Goal: Transaction & Acquisition: Purchase product/service

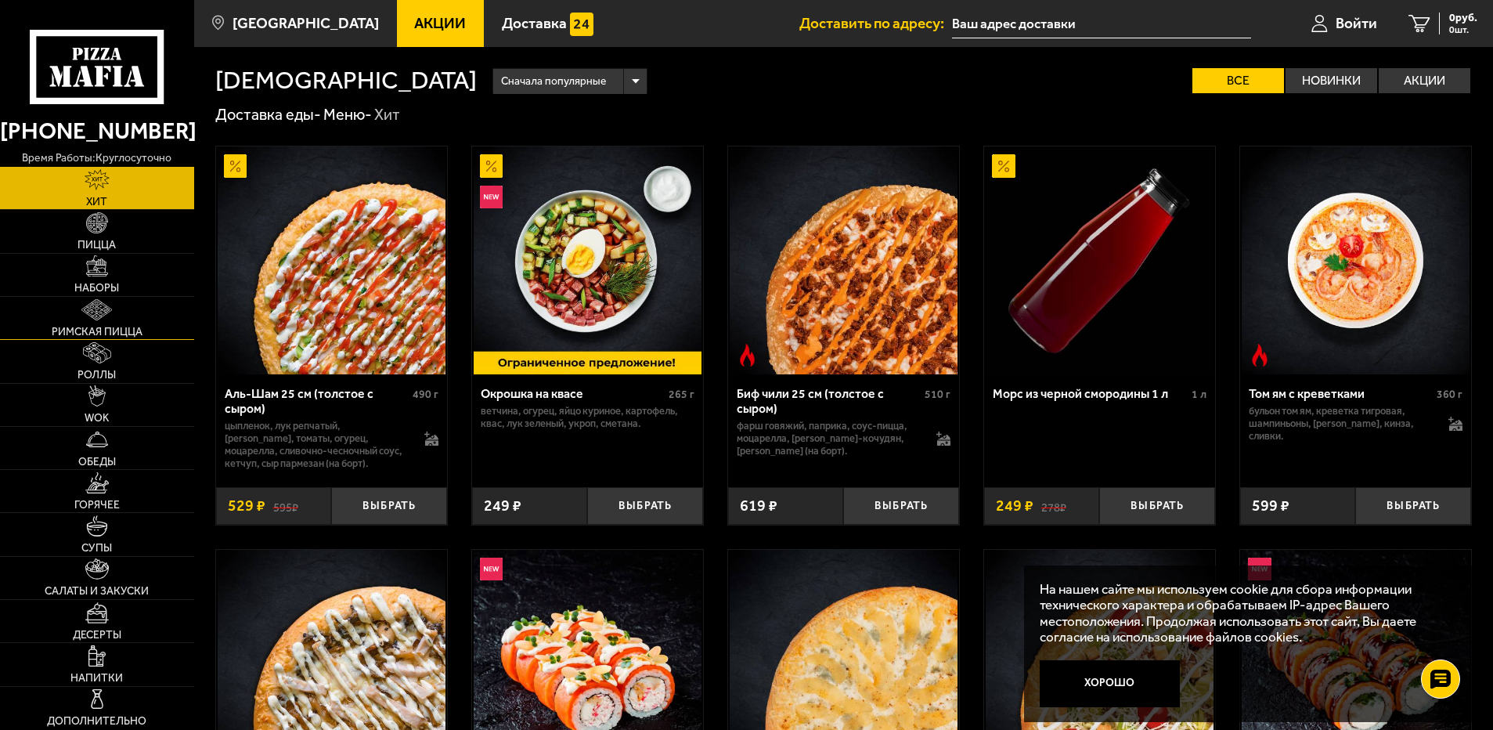
click at [93, 334] on span "Римская пицца" at bounding box center [97, 331] width 91 height 11
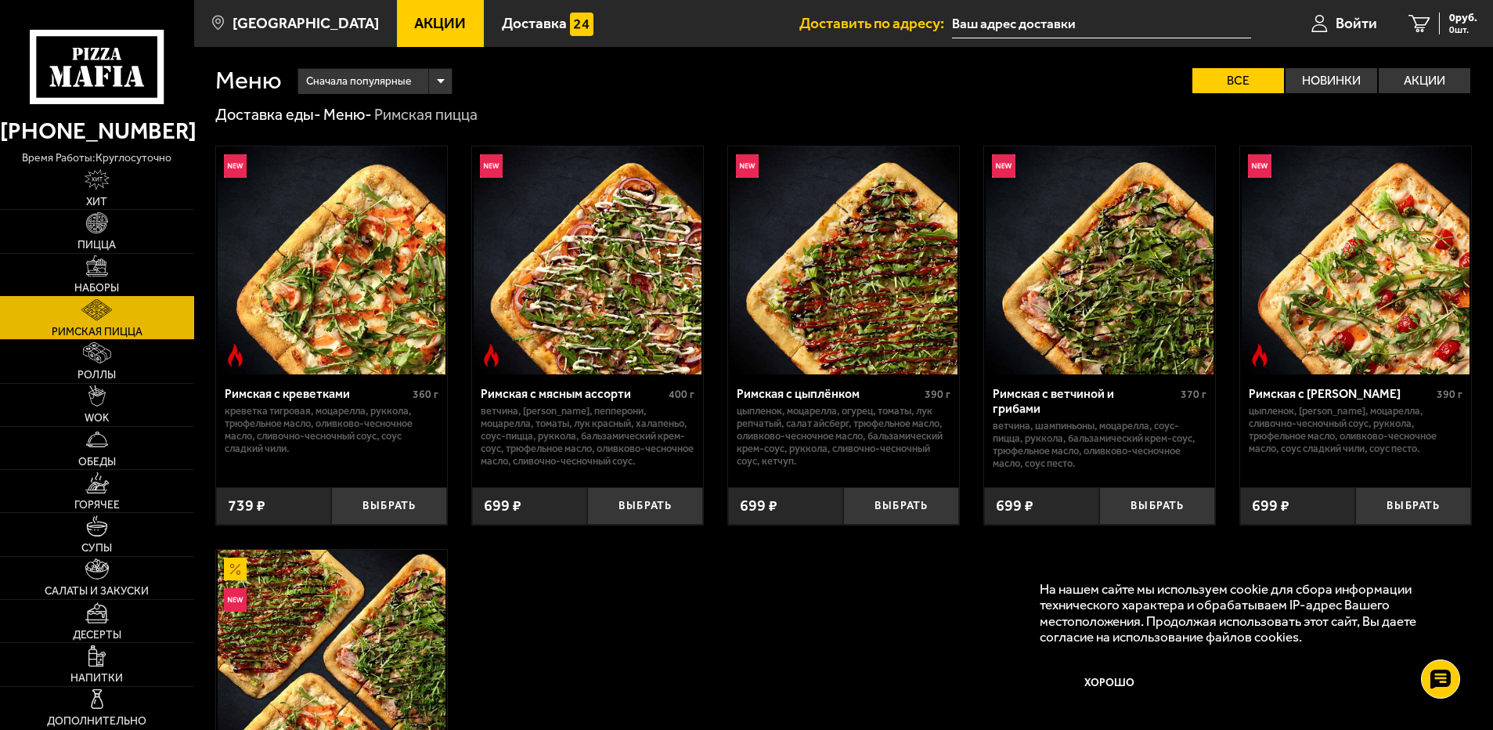
click at [107, 285] on span "Наборы" at bounding box center [96, 288] width 45 height 11
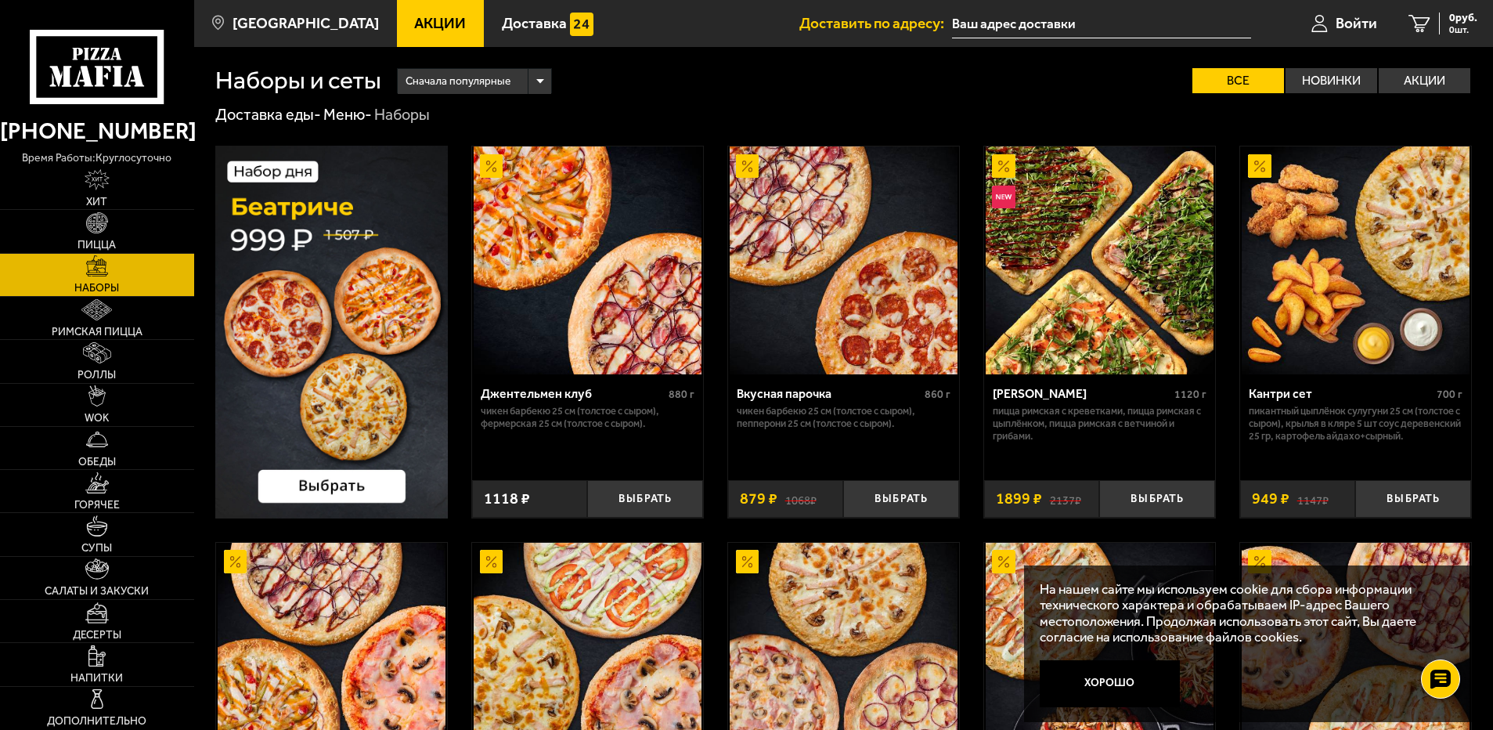
click at [1165, 421] on p "Пицца Римская с креветками, Пицца Римская с цыплёнком, Пицца Римская с ветчиной…" at bounding box center [1100, 424] width 214 height 38
click at [1114, 323] on img at bounding box center [1100, 260] width 228 height 228
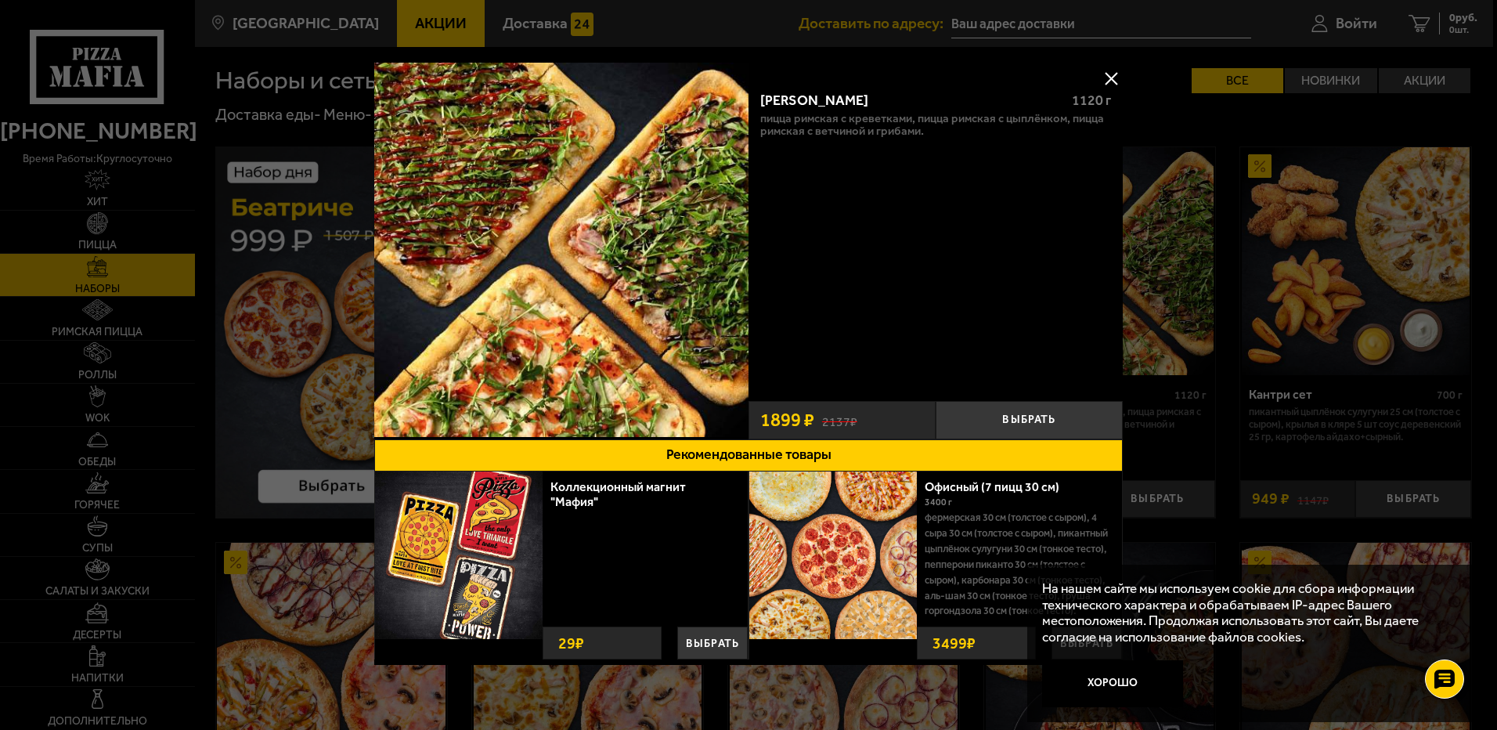
click at [1109, 73] on button at bounding box center [1110, 78] width 23 height 23
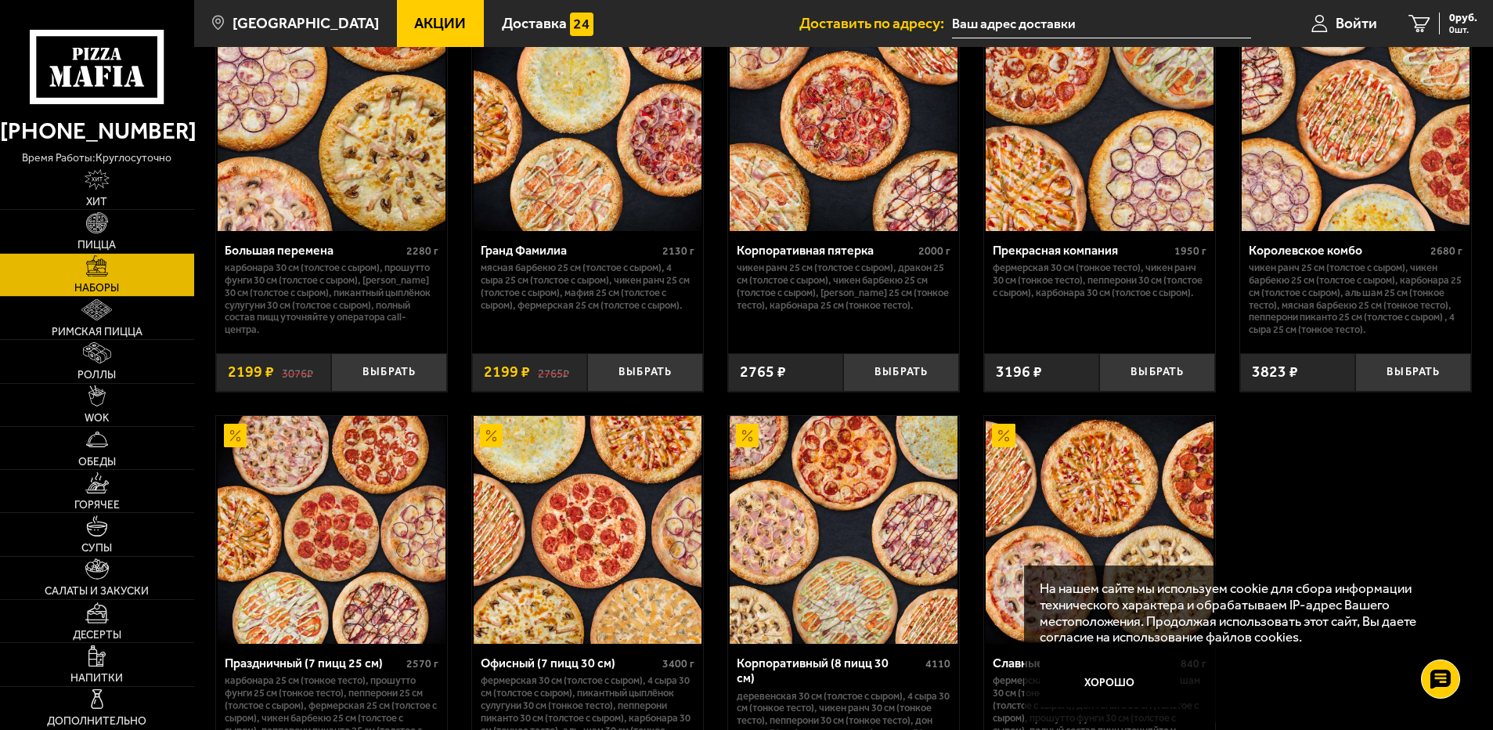
scroll to position [1984, 0]
